Goal: Task Accomplishment & Management: Manage account settings

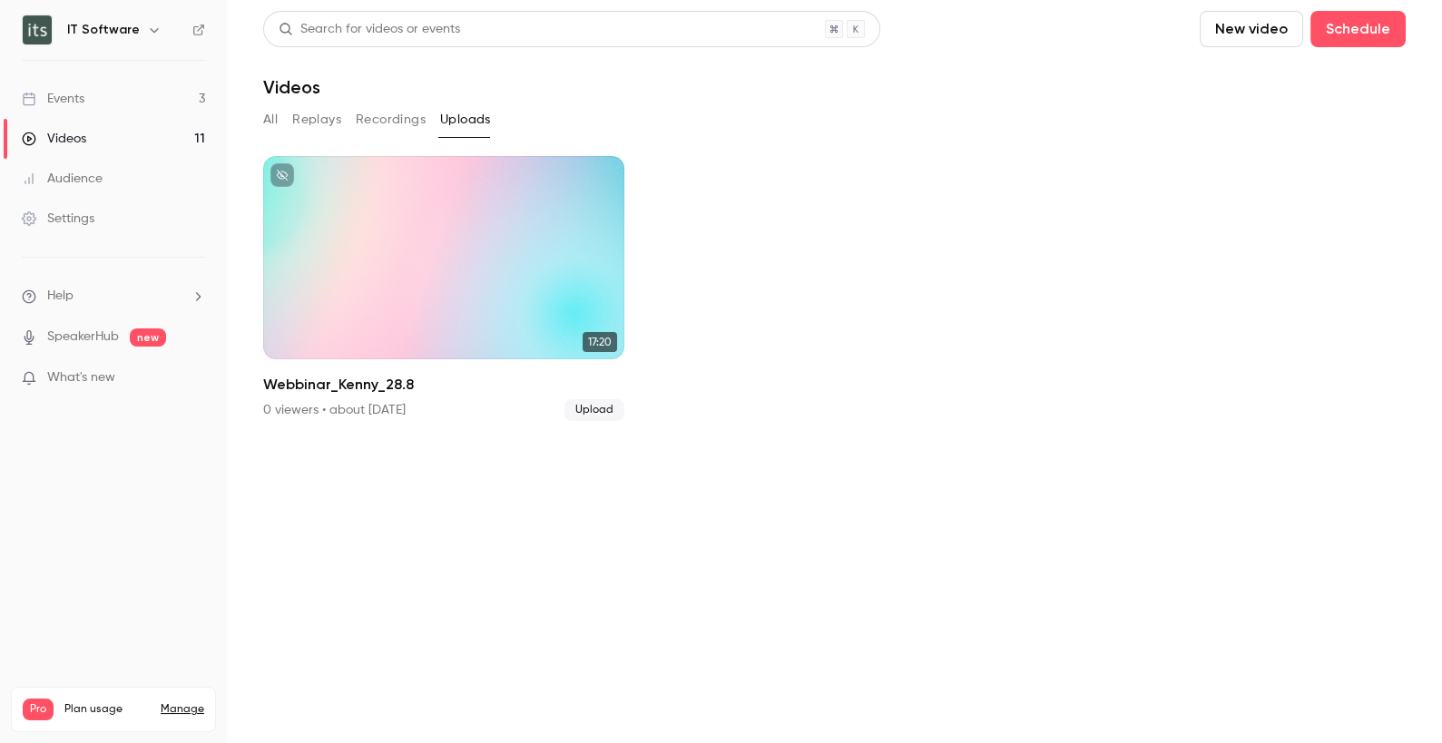
click at [64, 137] on div "Videos" at bounding box center [54, 139] width 64 height 18
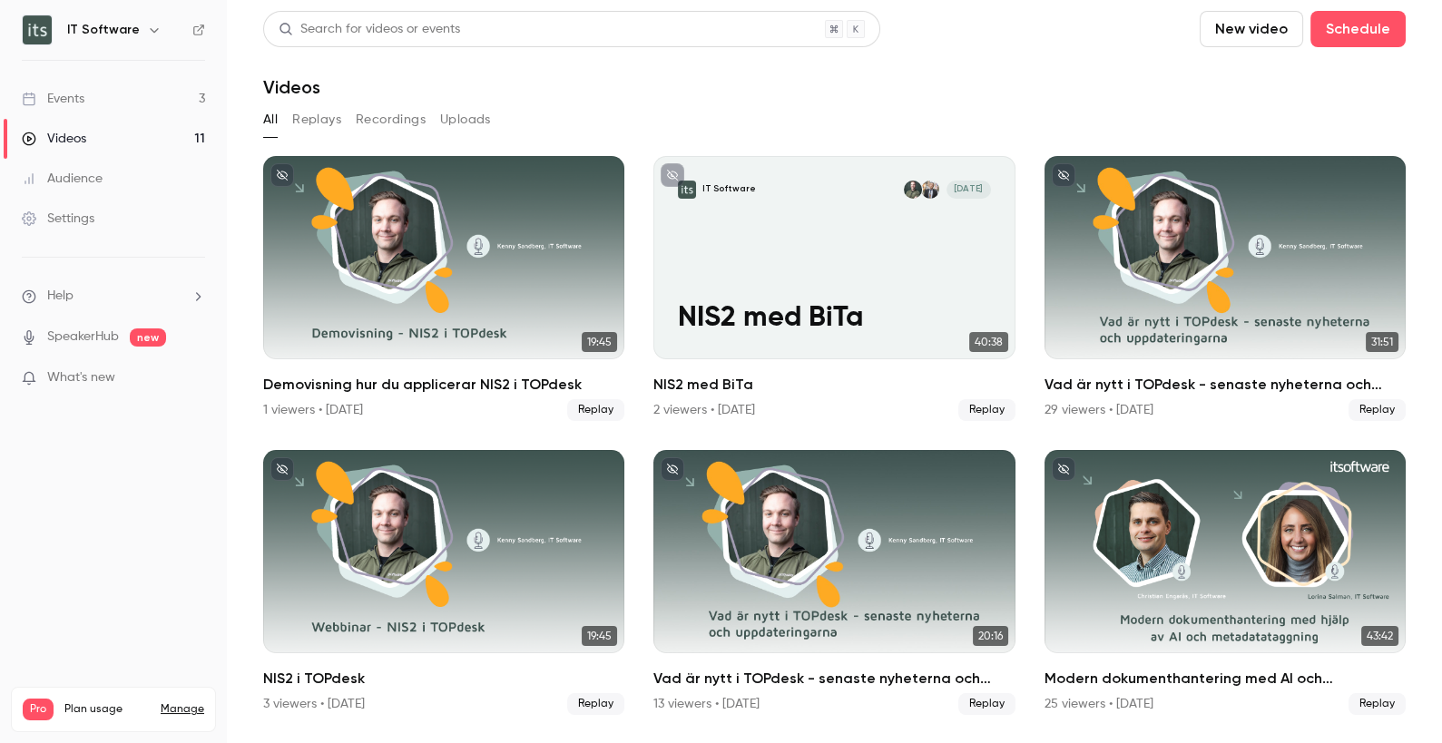
click at [1268, 24] on button "New video" at bounding box center [1251, 29] width 103 height 36
click at [1298, 129] on div "Upload" at bounding box center [1319, 126] width 138 height 18
click at [450, 121] on button "Uploads" at bounding box center [465, 119] width 51 height 29
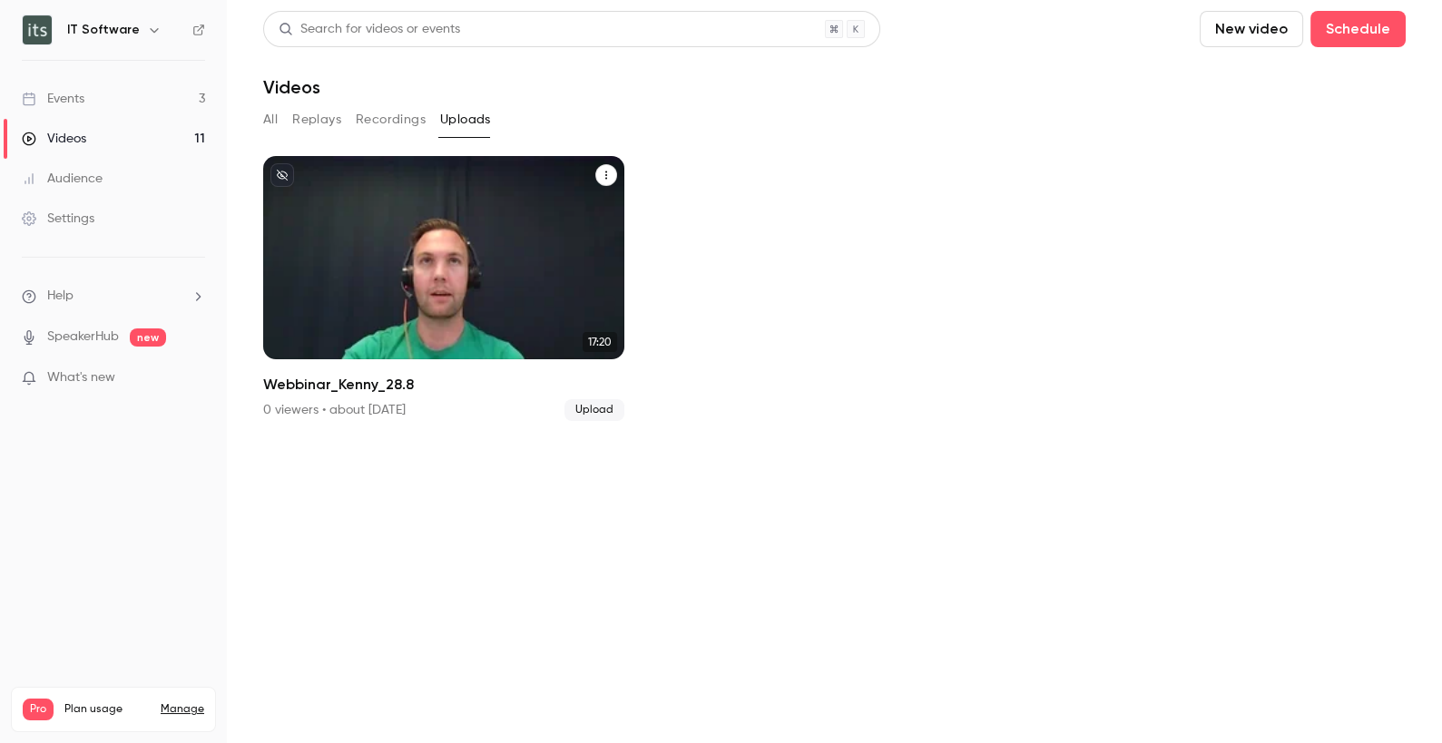
click at [607, 177] on icon "Webbinar_Kenny_28.8" at bounding box center [606, 175] width 11 height 11
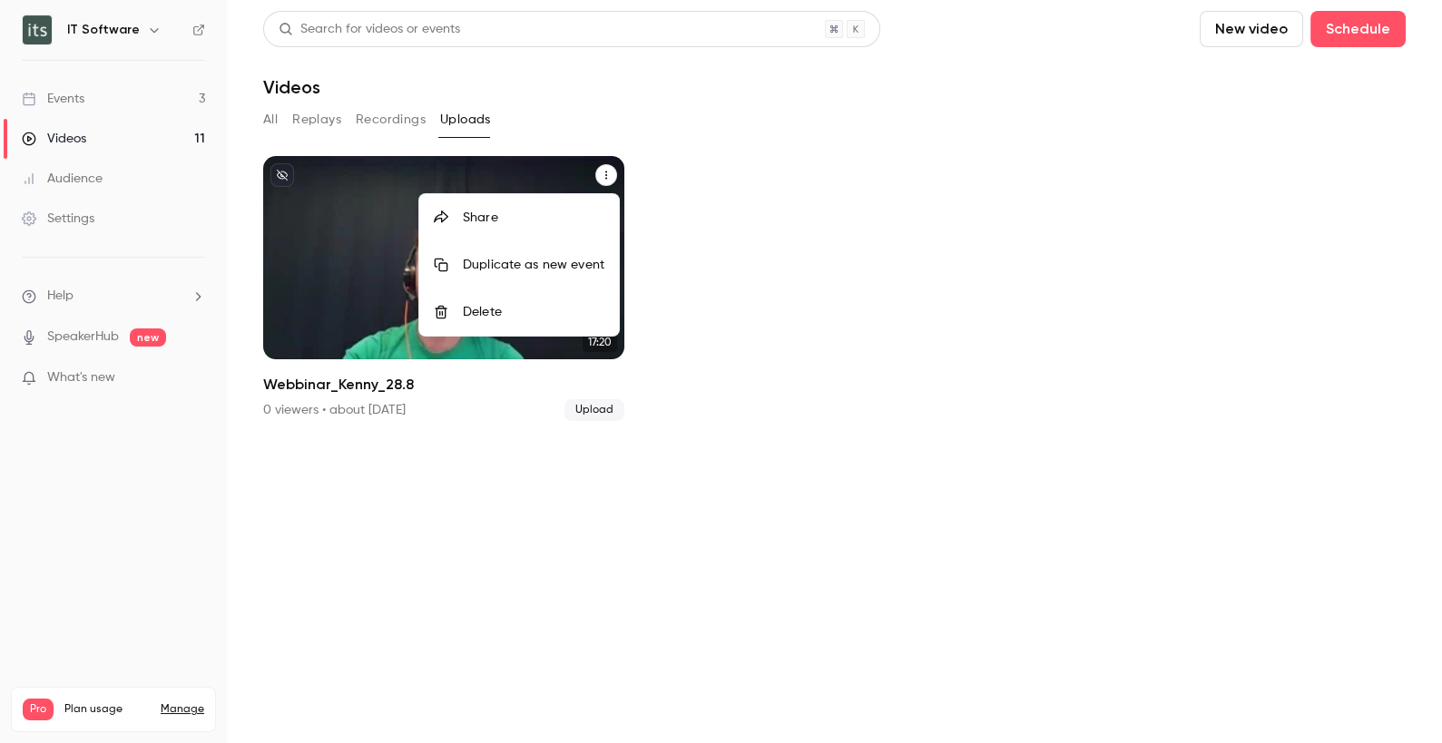
click at [492, 220] on div "Share" at bounding box center [534, 218] width 142 height 18
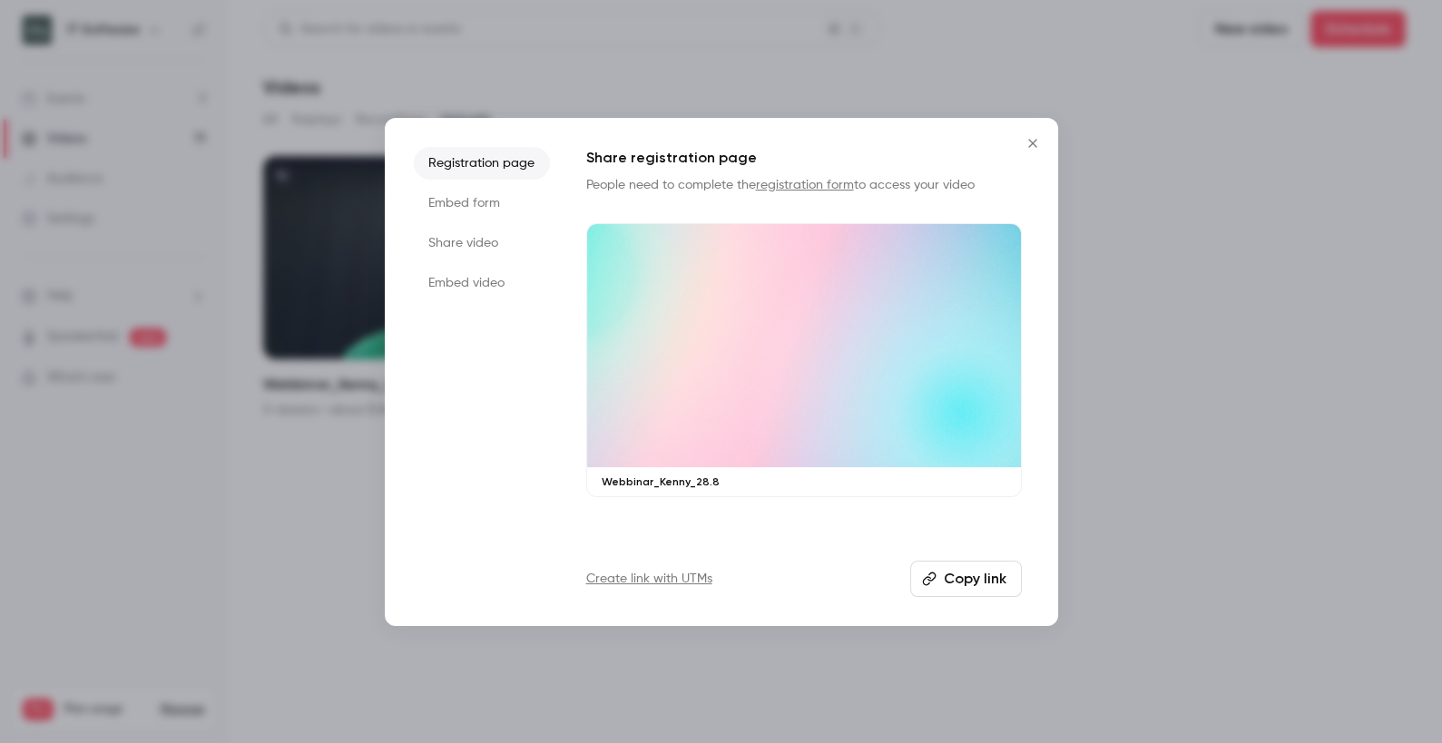
click at [464, 241] on li "Share video" at bounding box center [482, 243] width 136 height 33
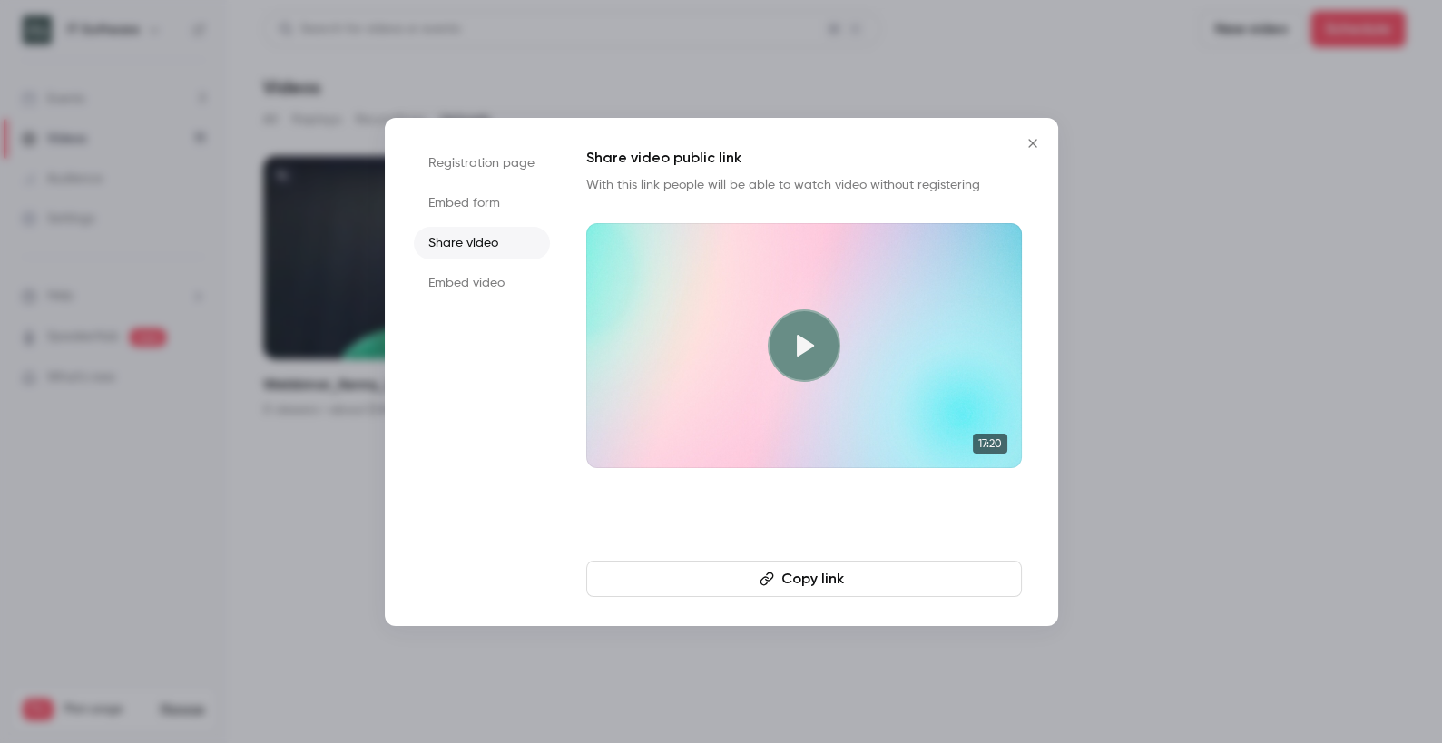
click at [1033, 142] on icon "Close" at bounding box center [1032, 143] width 8 height 8
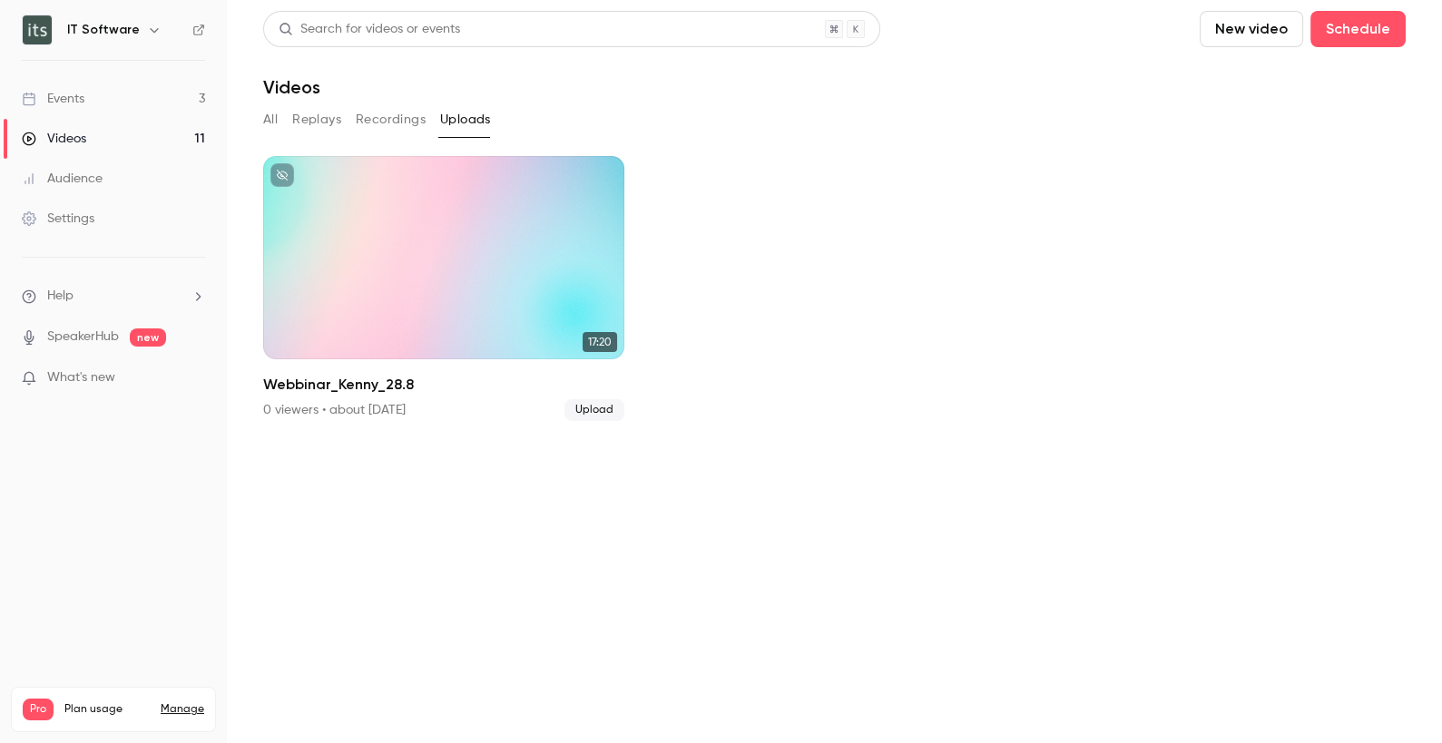
click at [90, 98] on link "Events 3" at bounding box center [113, 99] width 227 height 40
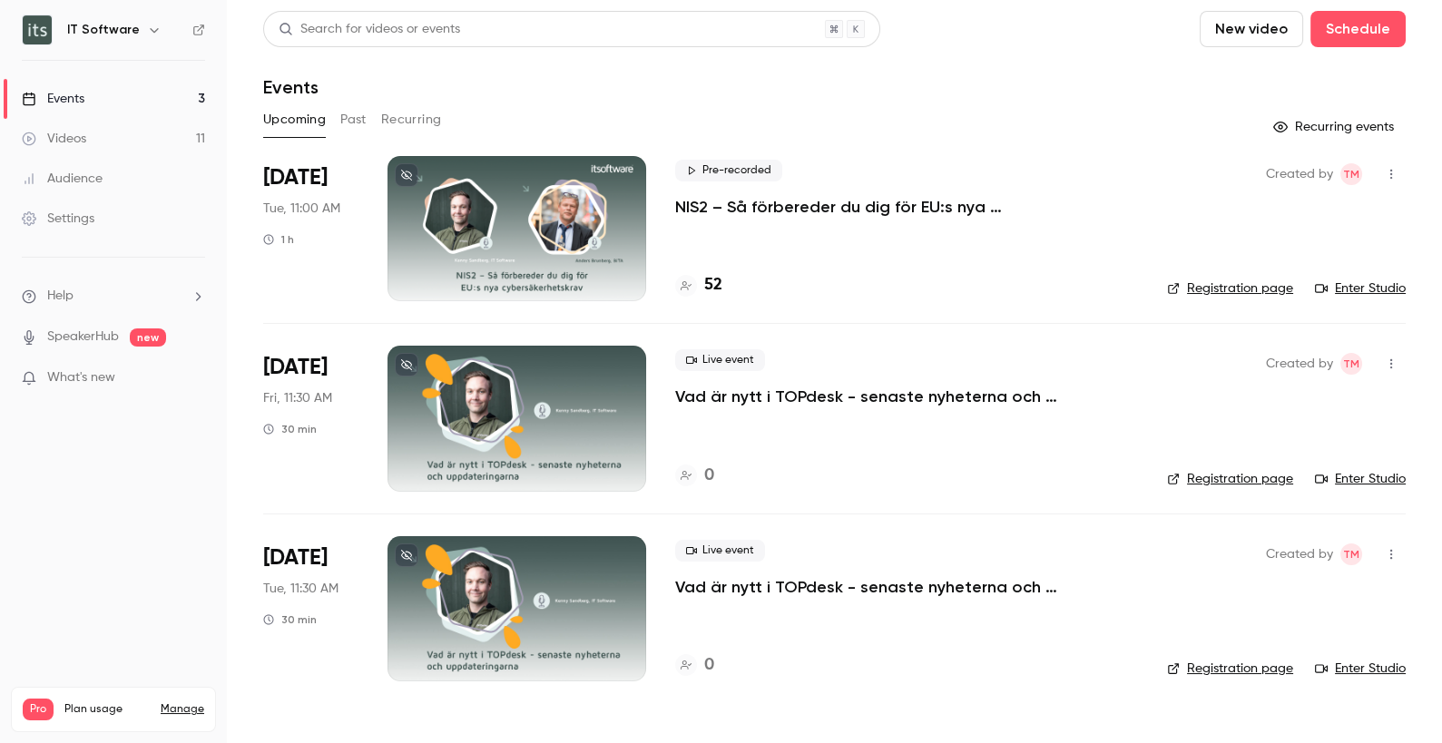
click at [362, 122] on button "Past" at bounding box center [353, 119] width 26 height 29
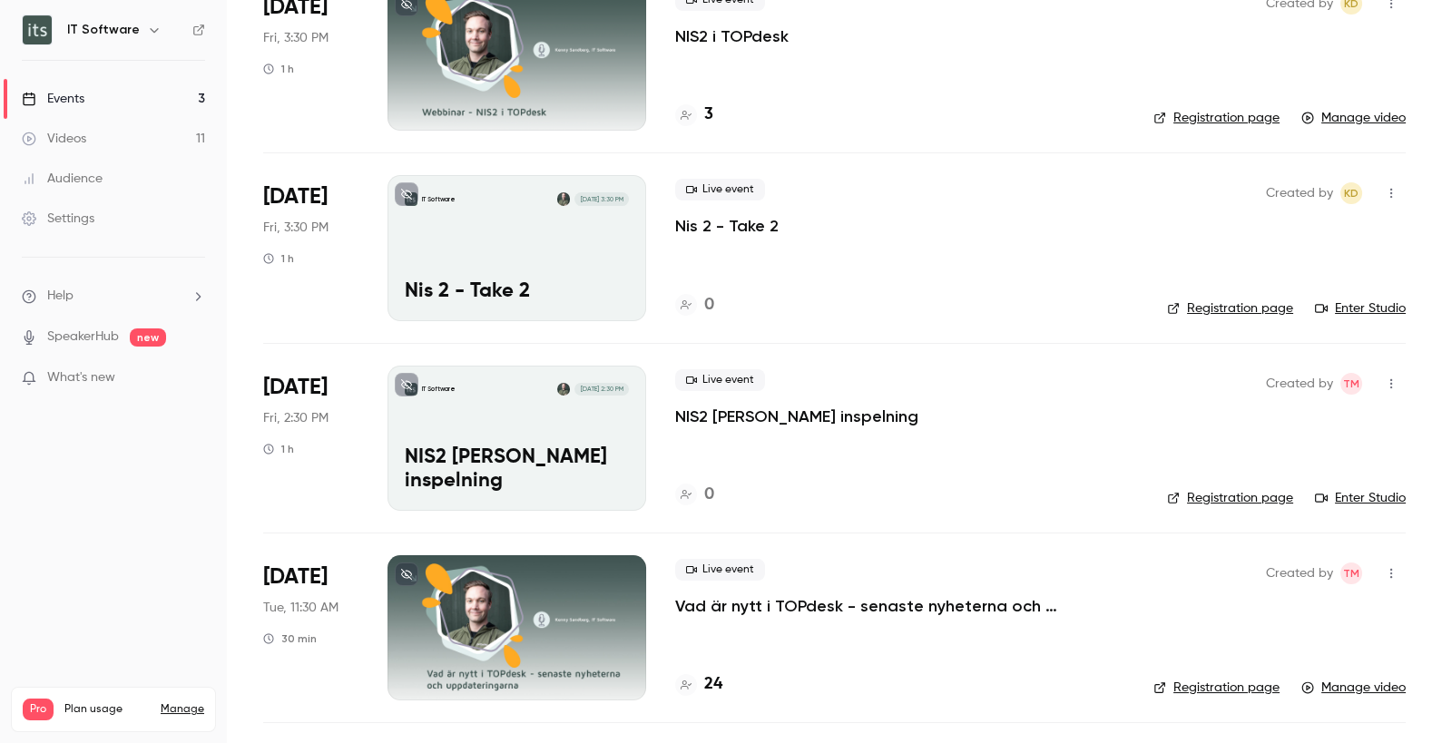
scroll to position [741, 0]
click at [994, 229] on div "Live event Nis 2 - Take 2" at bounding box center [906, 207] width 463 height 58
click at [1395, 186] on icon "button" at bounding box center [1391, 192] width 15 height 13
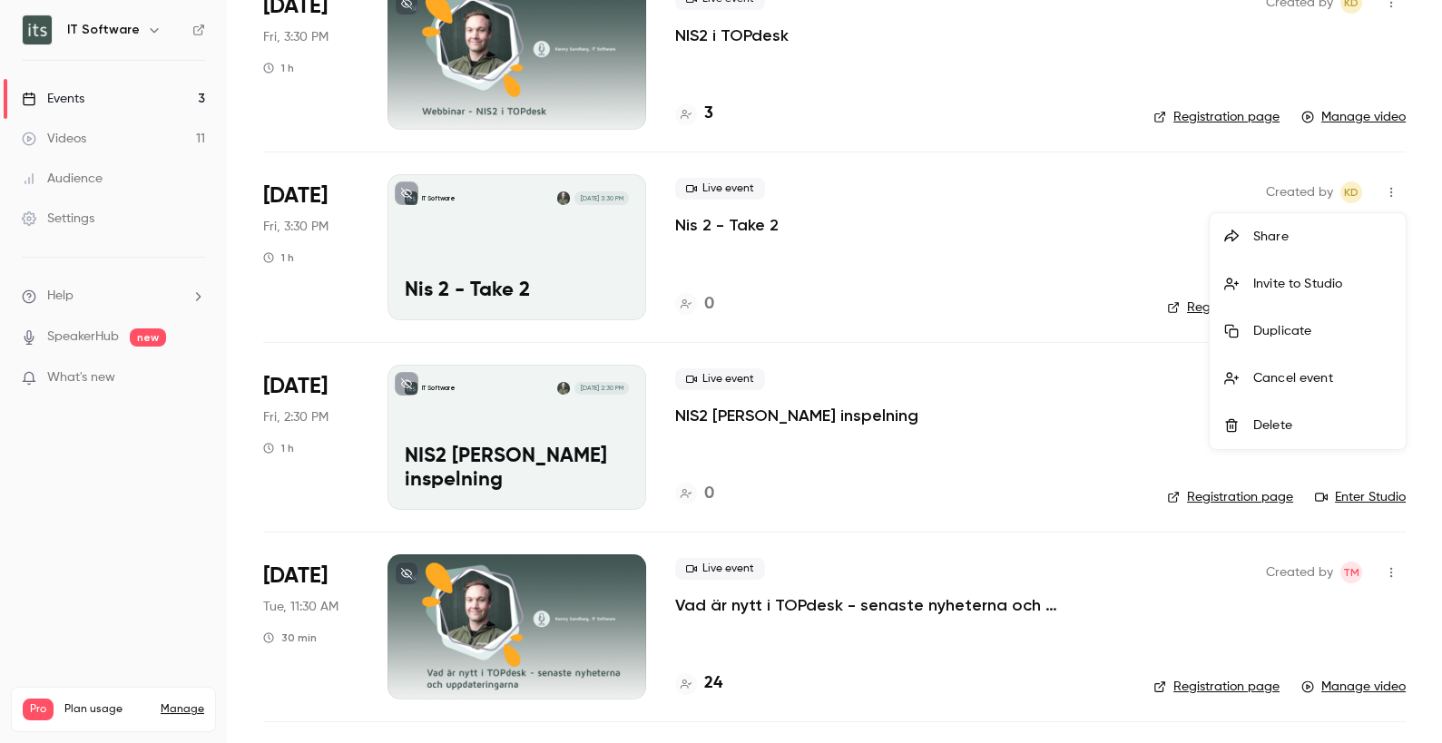
click at [1285, 418] on div "Delete" at bounding box center [1322, 425] width 138 height 18
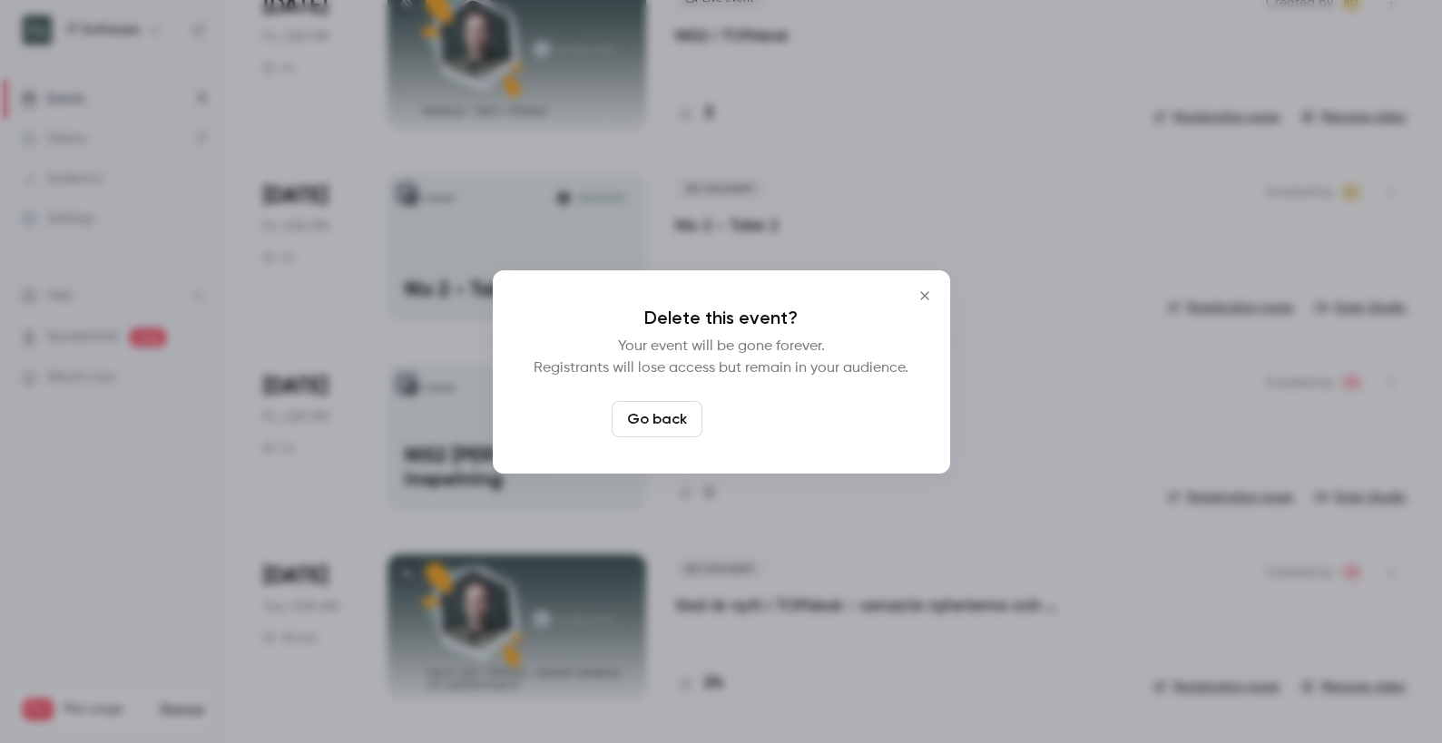
click at [750, 425] on button "Delete event" at bounding box center [771, 419] width 122 height 36
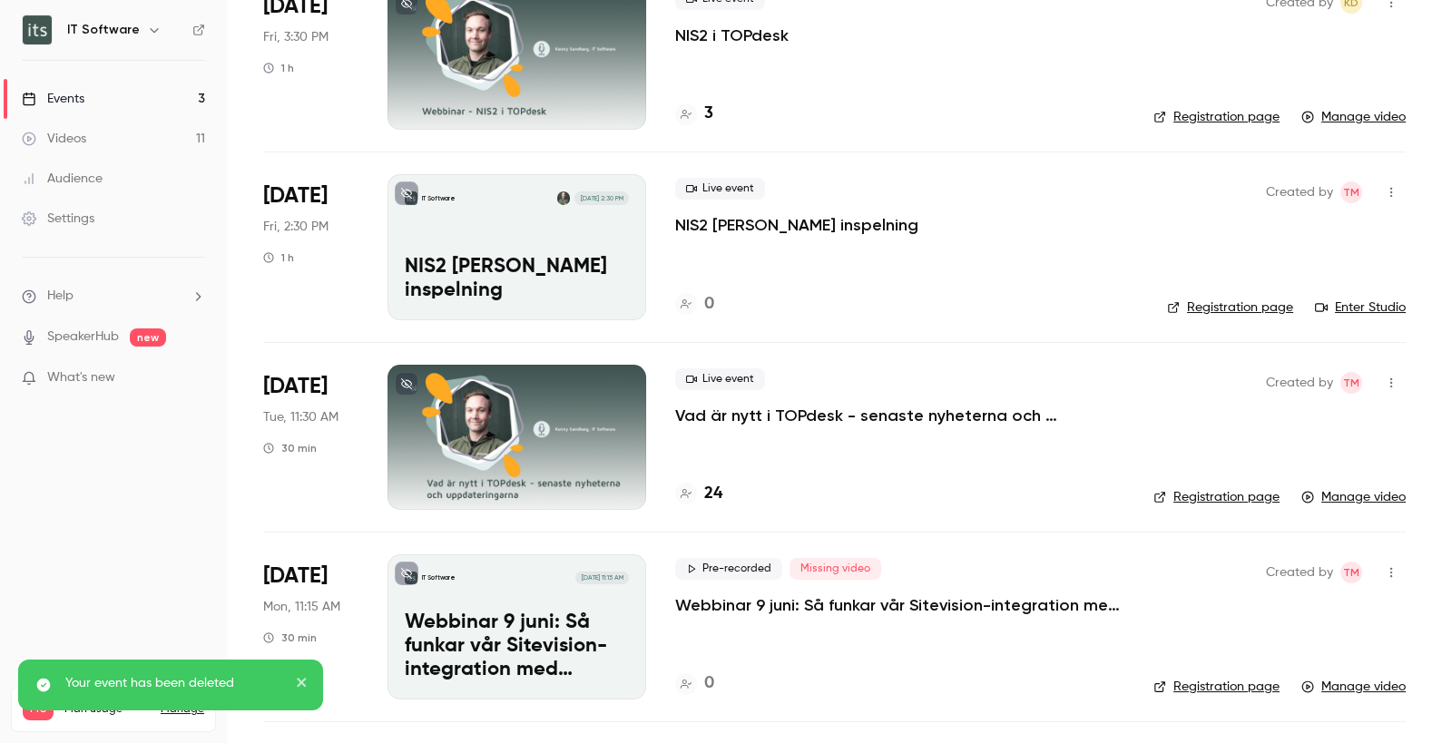
click at [517, 270] on div "IT Software Aug 22, 2:30 PM NIS2 Kenny inspelning" at bounding box center [516, 246] width 259 height 145
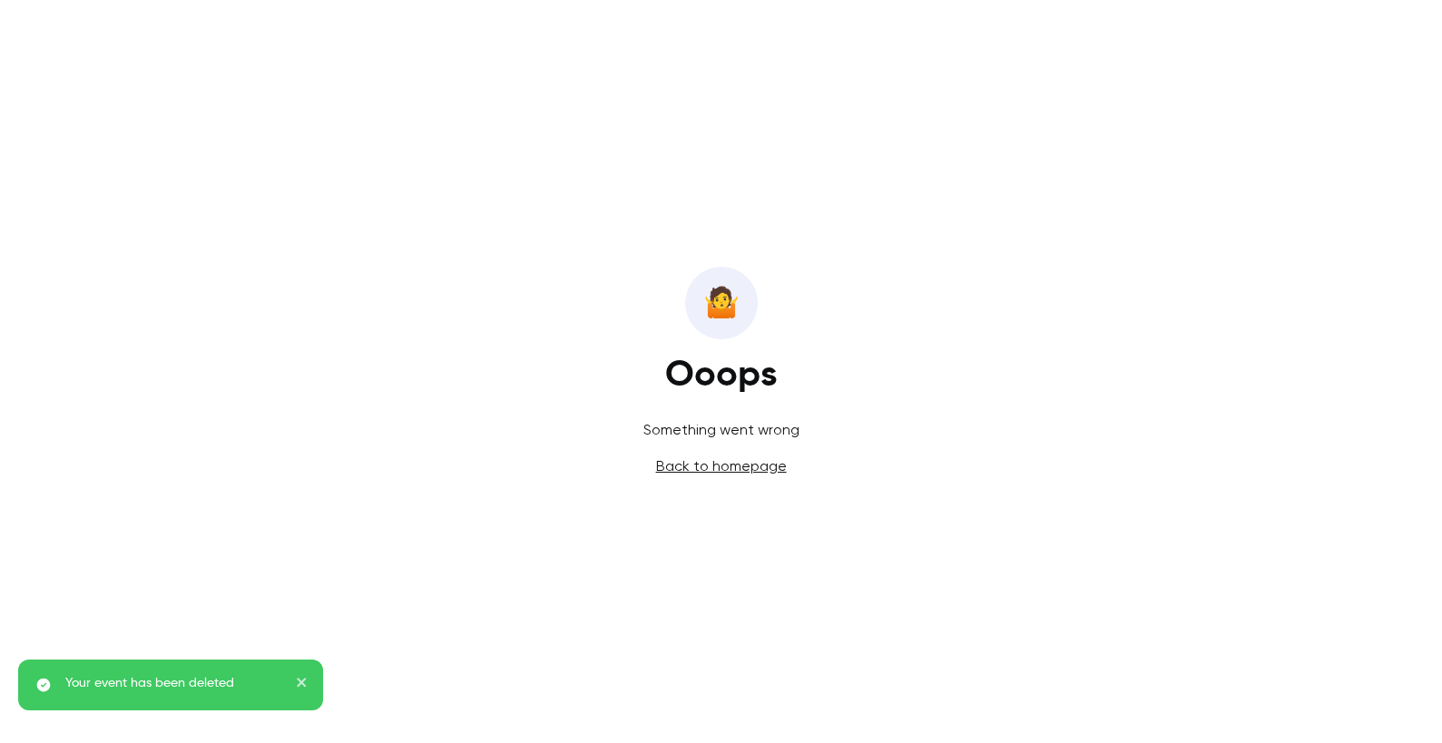
click at [759, 473] on link "Back to homepage" at bounding box center [721, 465] width 131 height 17
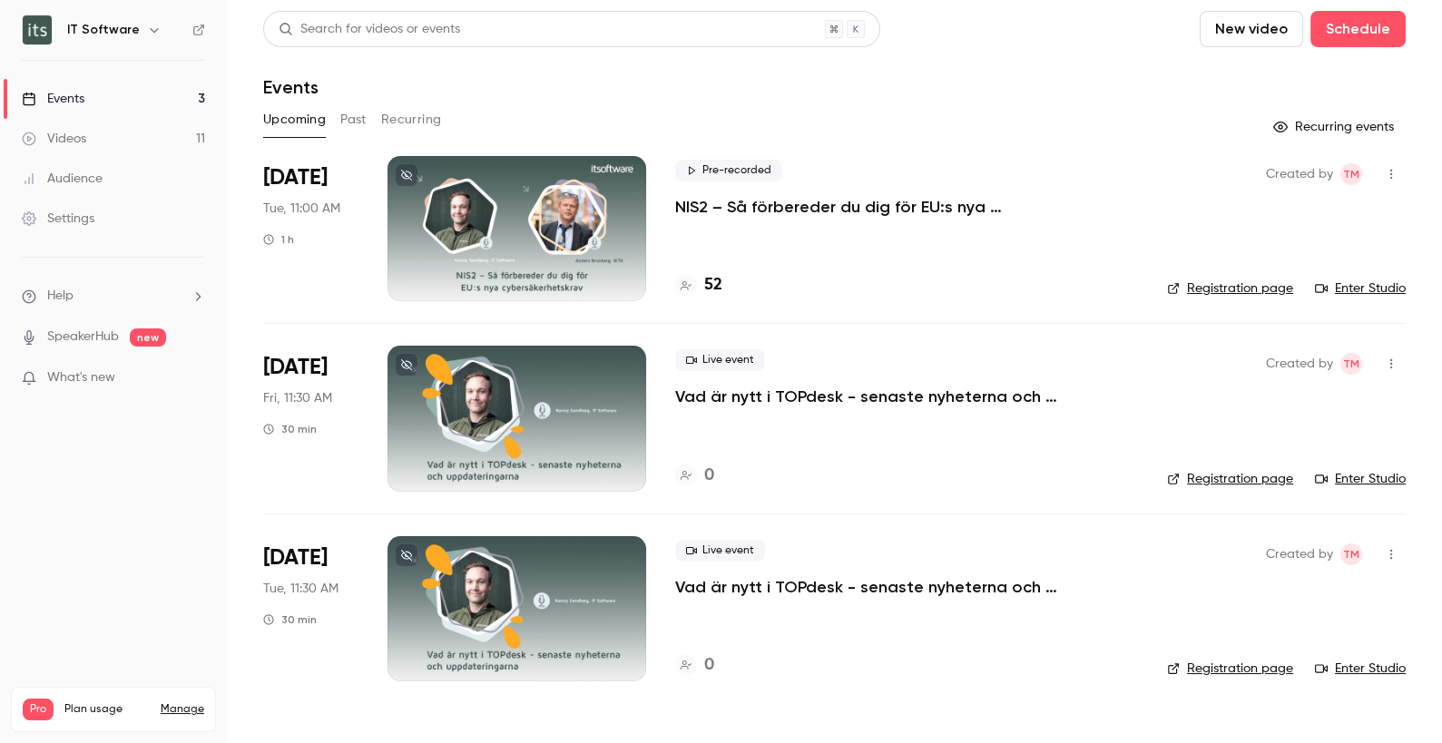
click at [362, 120] on button "Past" at bounding box center [353, 119] width 26 height 29
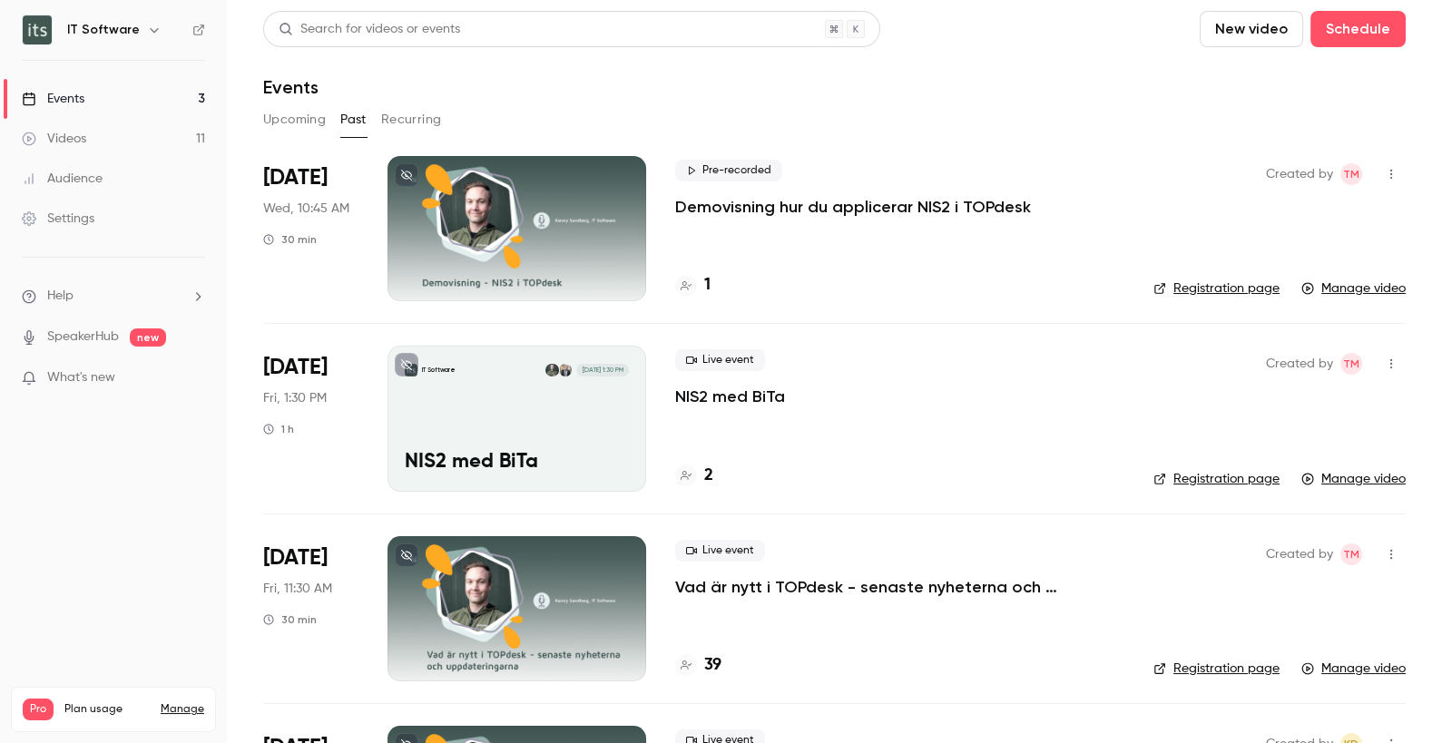
click at [563, 240] on div at bounding box center [516, 228] width 259 height 145
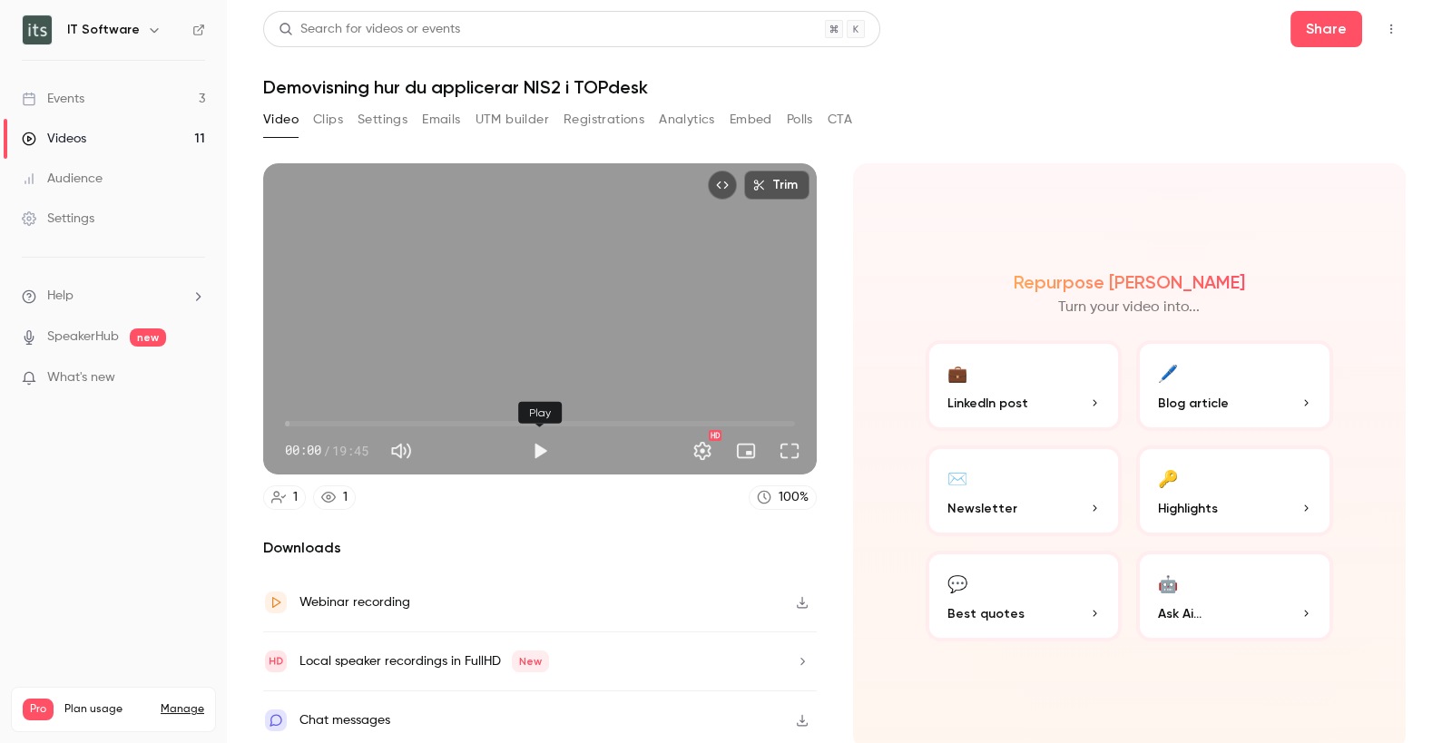
click at [539, 452] on button "Play" at bounding box center [540, 451] width 36 height 36
click at [542, 453] on button "Pause" at bounding box center [540, 451] width 36 height 36
type input "***"
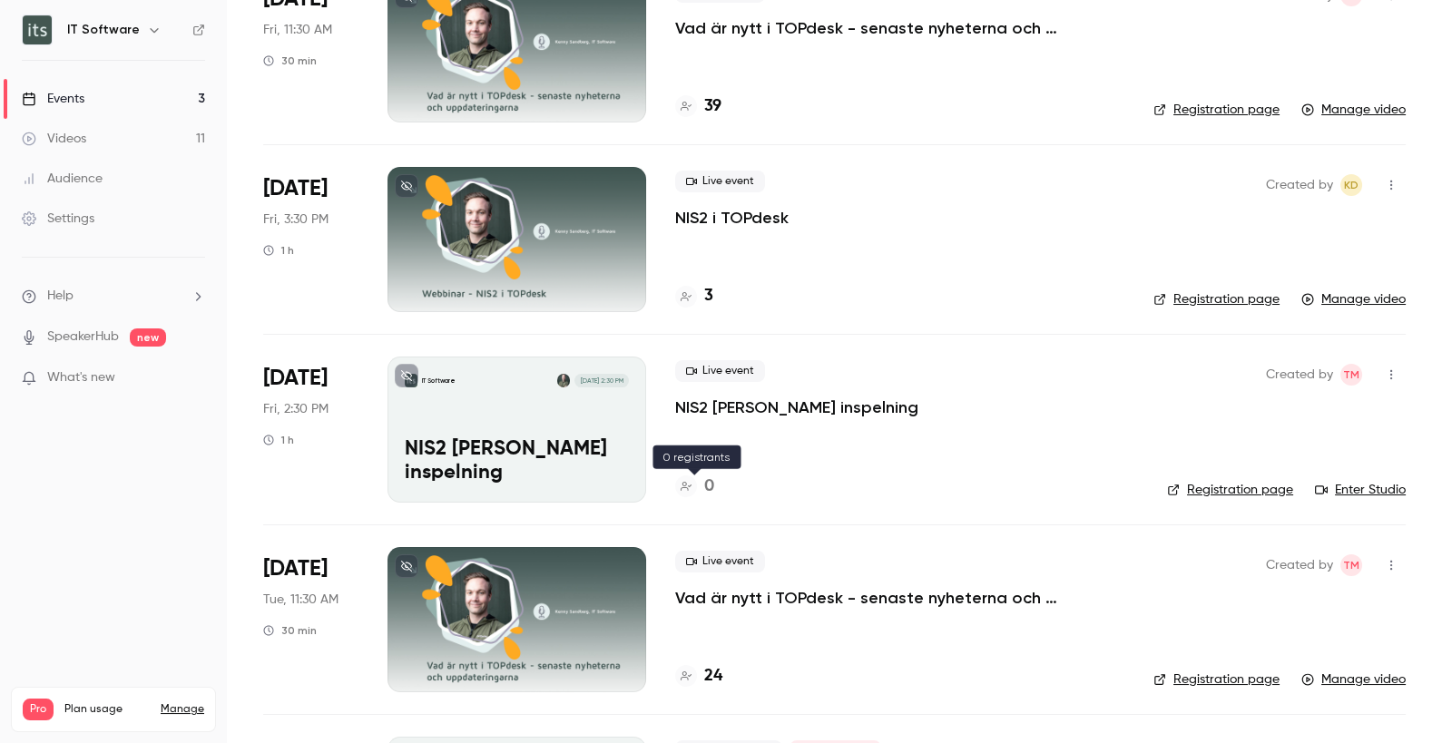
scroll to position [574, 0]
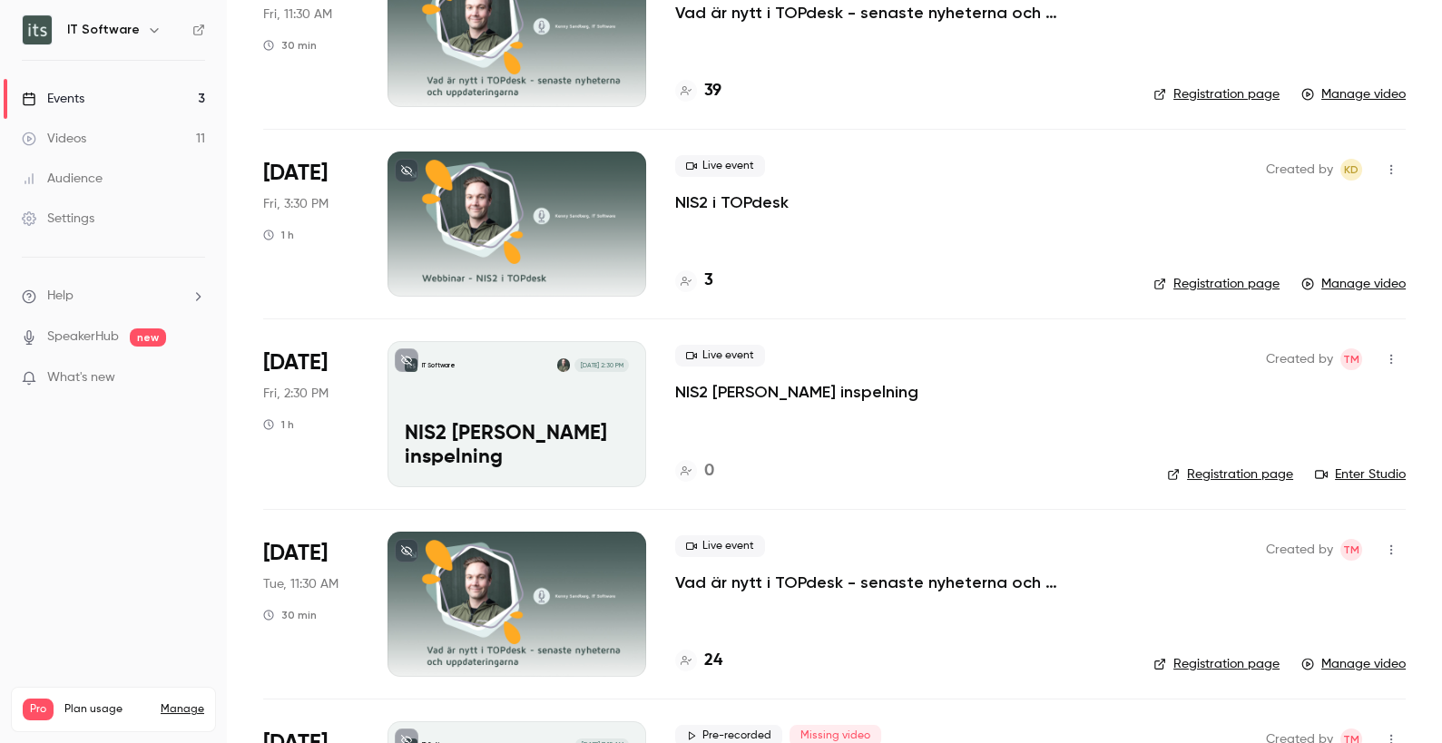
click at [1393, 357] on icon "button" at bounding box center [1391, 359] width 15 height 13
click at [1280, 596] on div "Delete" at bounding box center [1322, 592] width 138 height 18
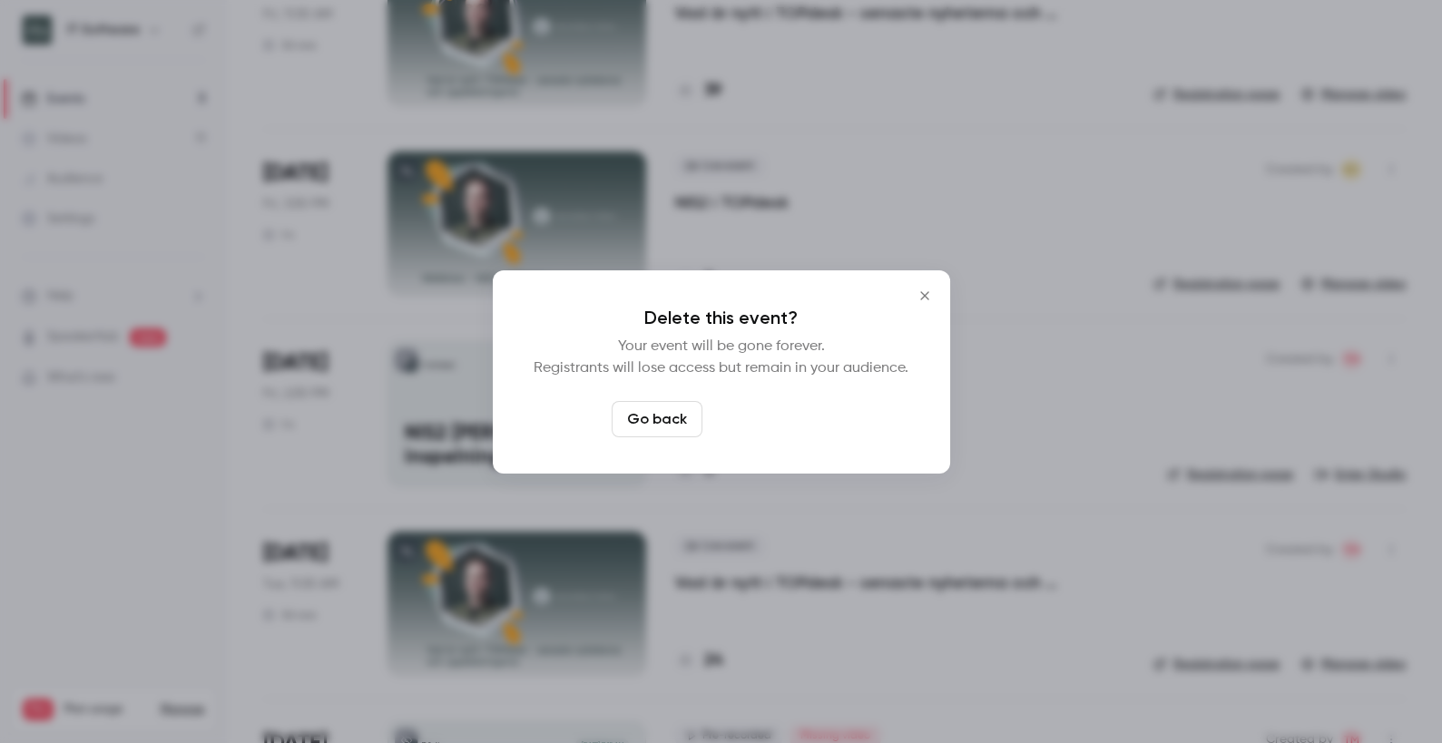
click at [776, 413] on button "Delete event" at bounding box center [771, 419] width 122 height 36
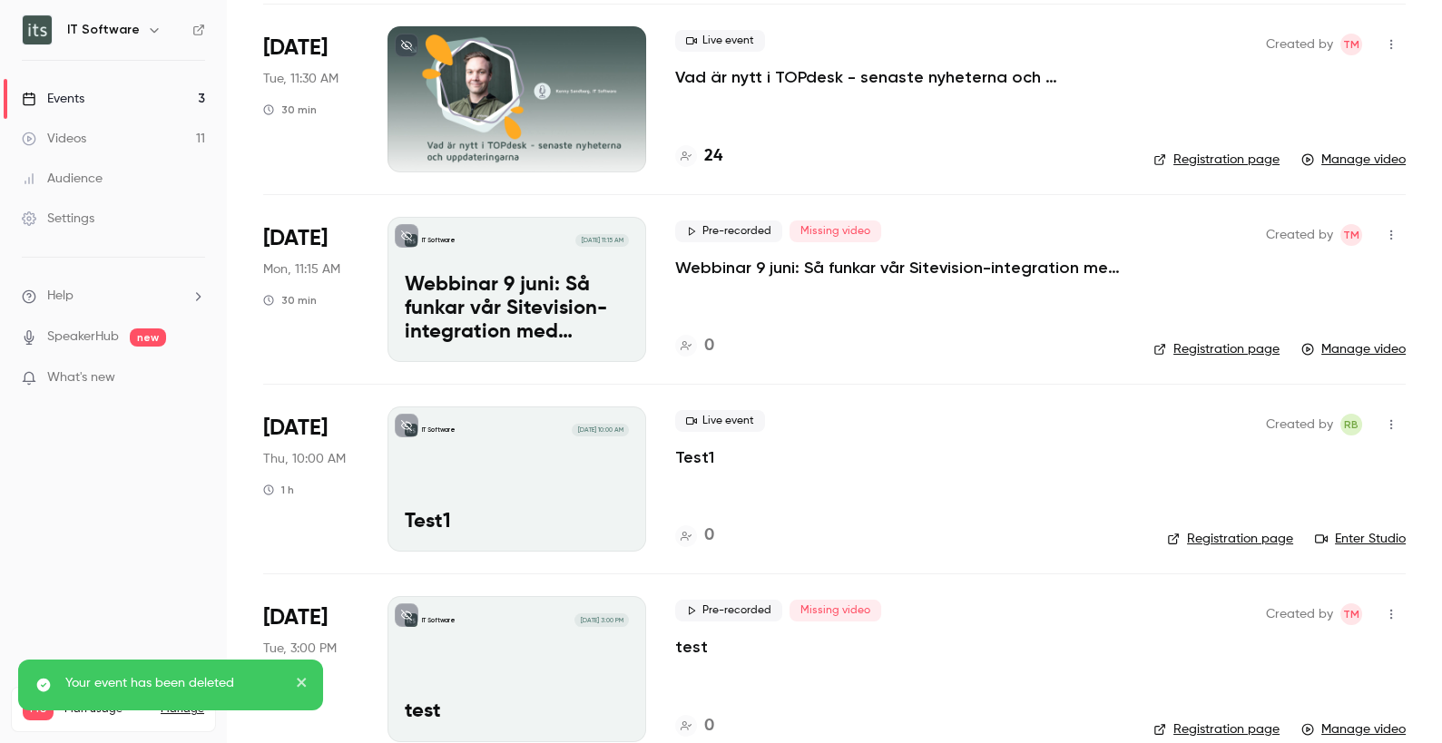
scroll to position [890, 0]
click at [806, 263] on p "Webbinar 9 juni: Så funkar vår Sitevision-integration med TOPdesk" at bounding box center [899, 267] width 449 height 22
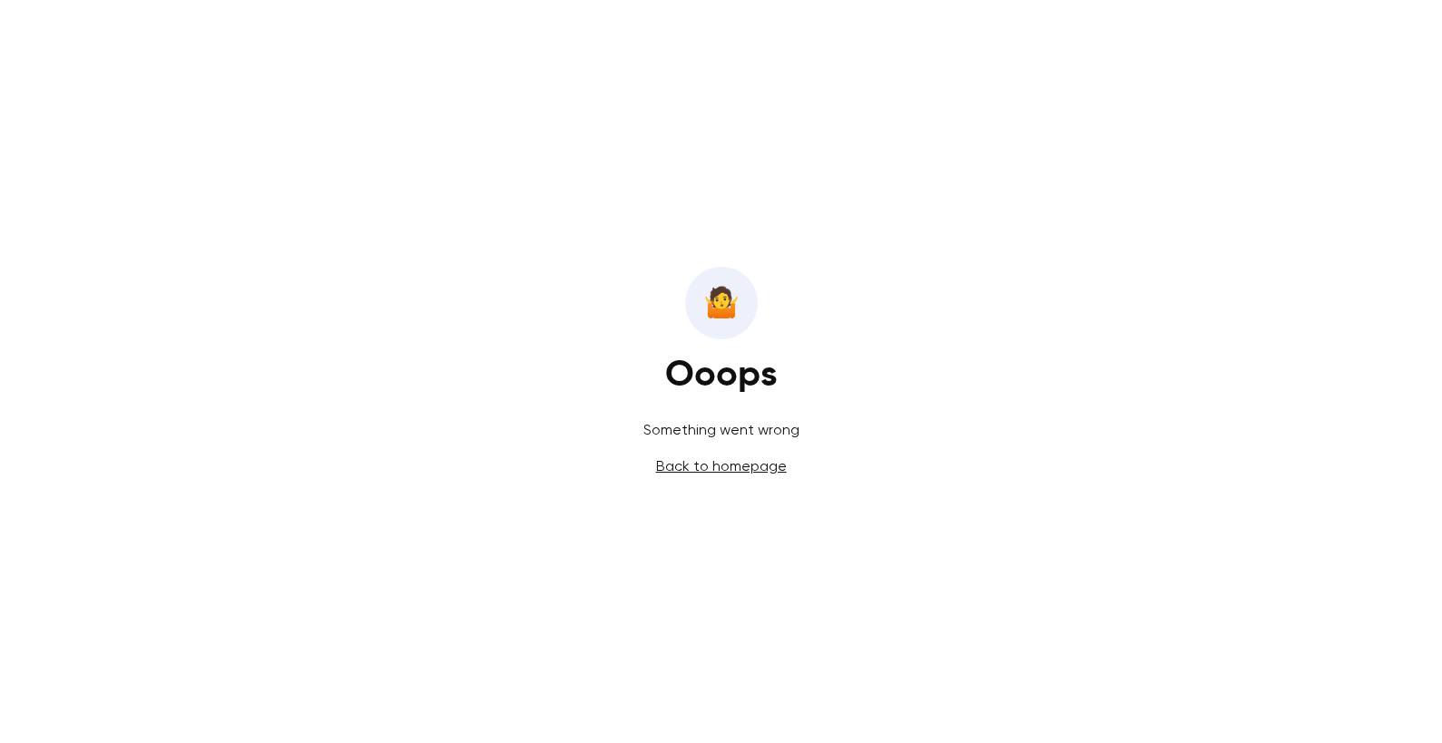
click at [721, 461] on link "Back to homepage" at bounding box center [721, 465] width 131 height 17
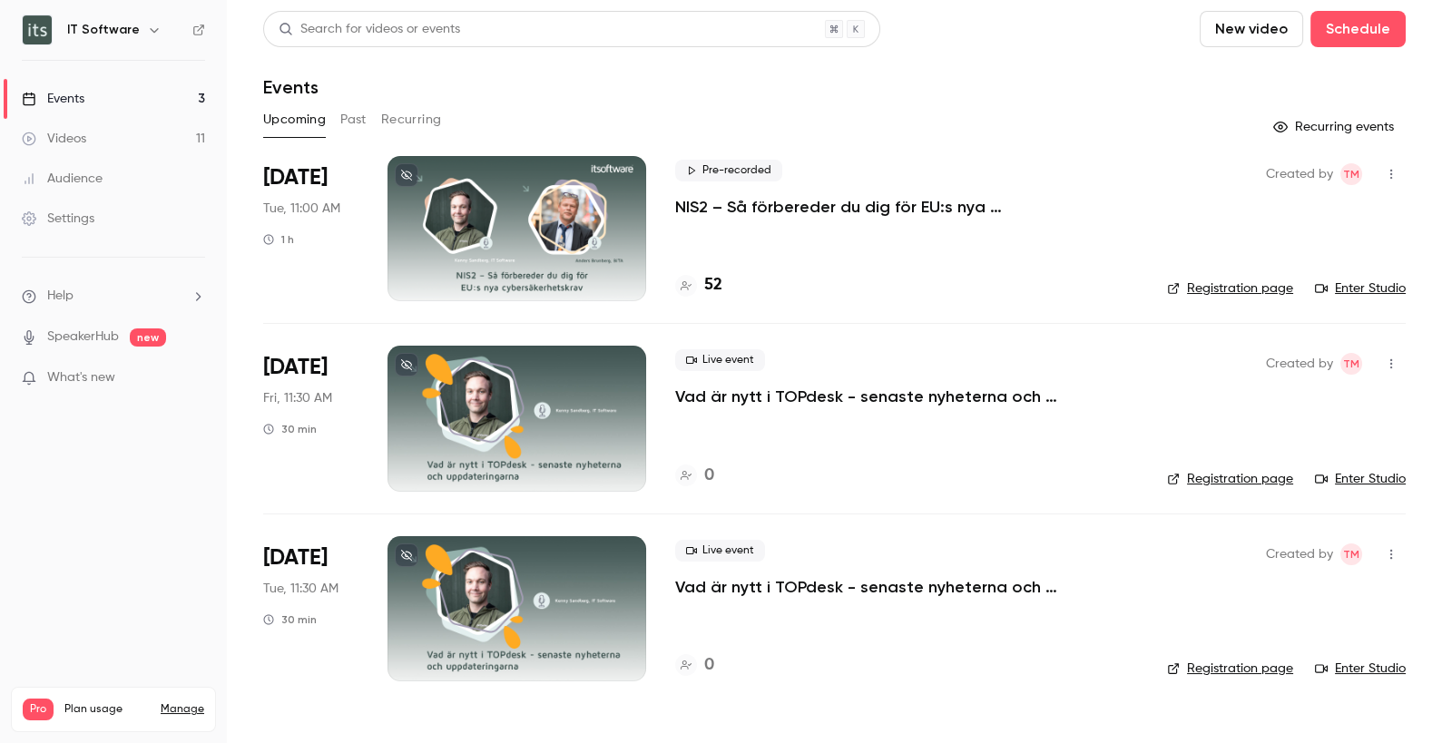
click at [348, 683] on li "Dec 16 Tue, 11:30 AM 30 min Live event Vad är nytt i TOPdesk - senaste nyhetern…" at bounding box center [834, 609] width 1142 height 190
